Goal: Navigation & Orientation: Go to known website

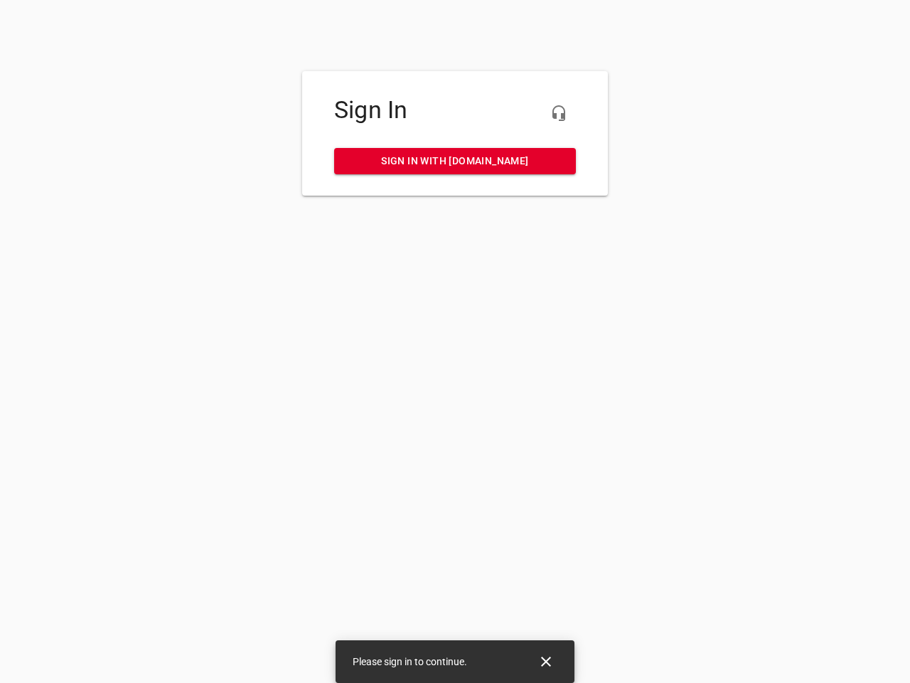
click at [559, 113] on icon "button" at bounding box center [558, 113] width 17 height 17
click at [546, 661] on icon "Close" at bounding box center [546, 661] width 10 height 10
